Goal: Learn about a topic: Learn about a topic

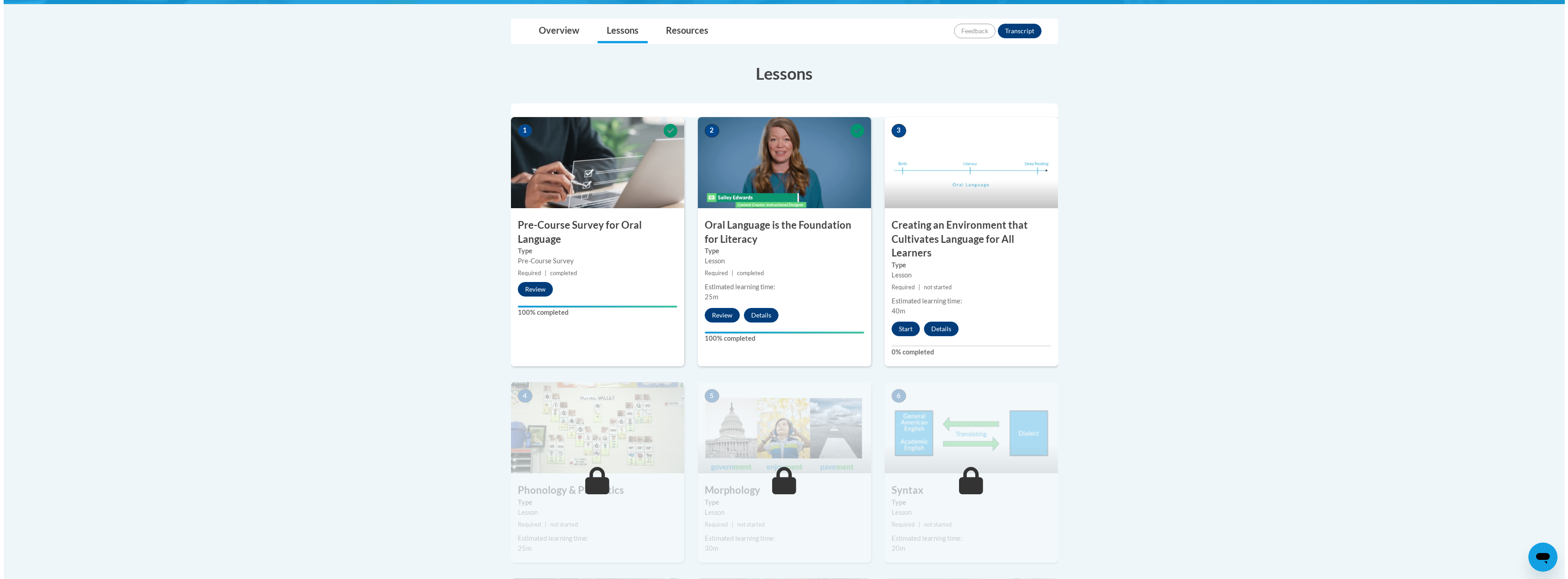
scroll to position [203, 0]
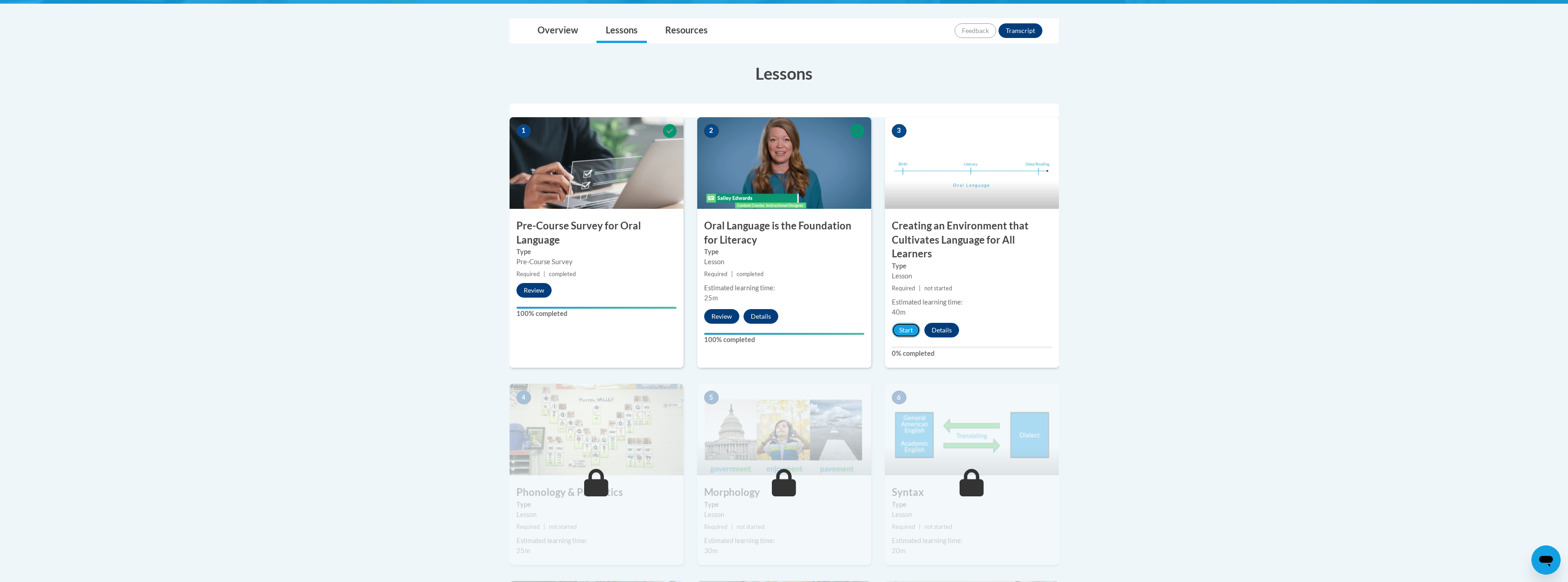
click at [908, 324] on button "Start" at bounding box center [906, 330] width 28 height 15
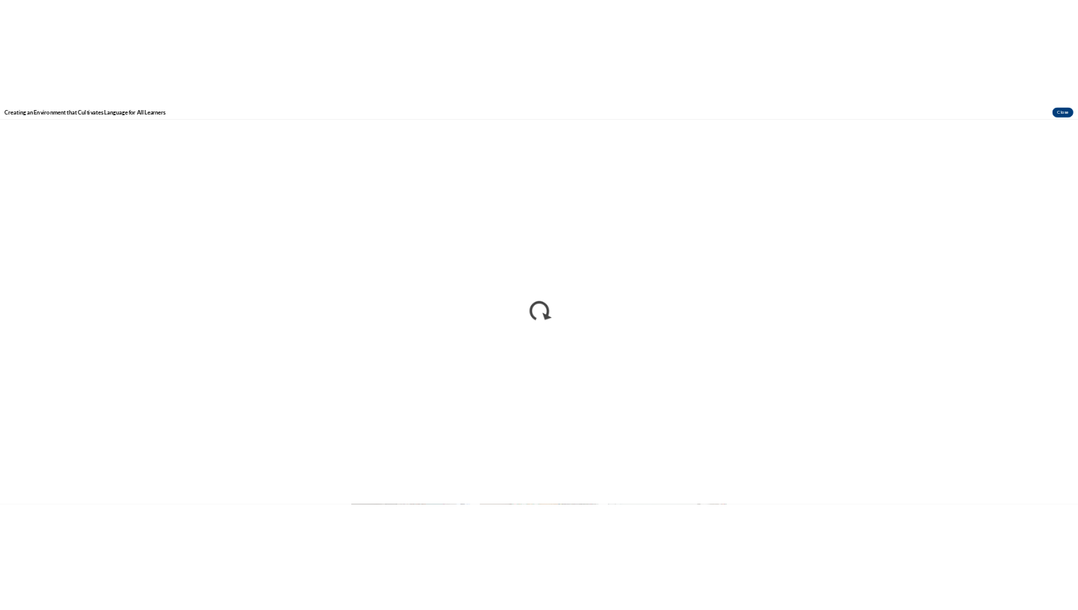
scroll to position [0, 0]
